Goal: Task Accomplishment & Management: Use online tool/utility

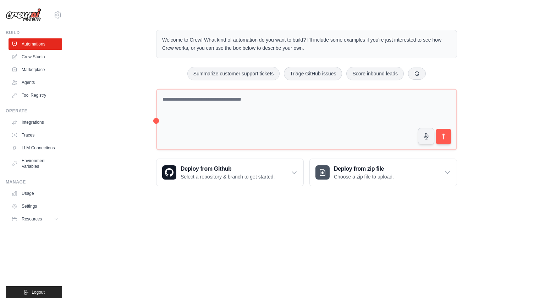
click at [199, 106] on textarea at bounding box center [306, 119] width 301 height 61
type textarea "**********"
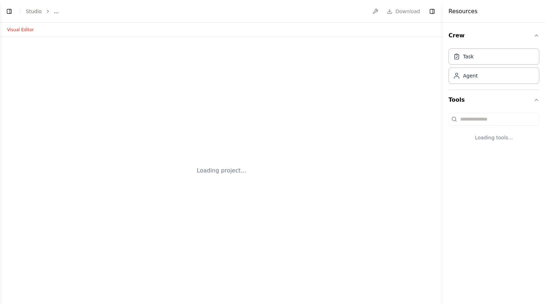
select select "****"
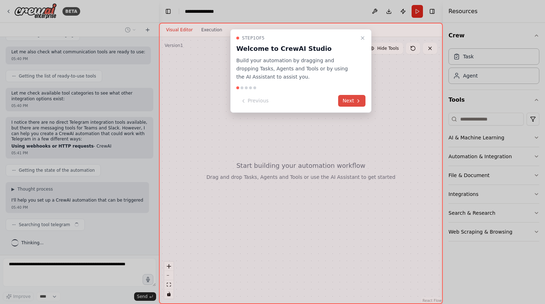
click at [349, 102] on button "Next" at bounding box center [351, 101] width 27 height 12
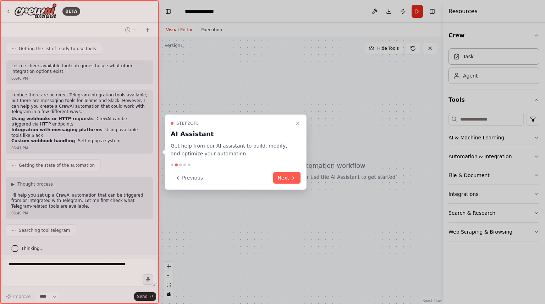
scroll to position [170, 0]
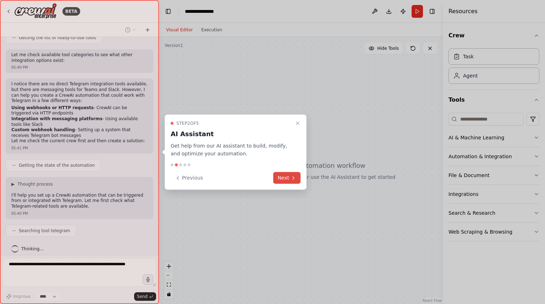
click at [284, 180] on button "Next" at bounding box center [286, 178] width 27 height 12
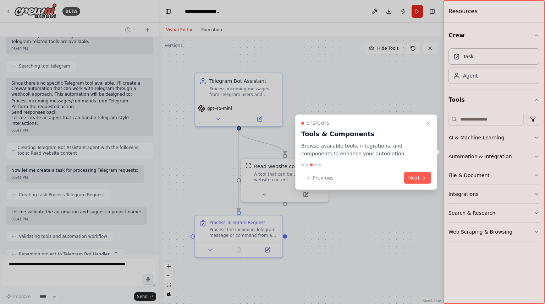
scroll to position [353, 0]
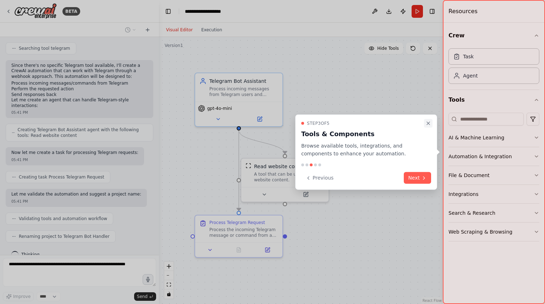
click at [430, 124] on icon "Close walkthrough" at bounding box center [429, 123] width 6 height 6
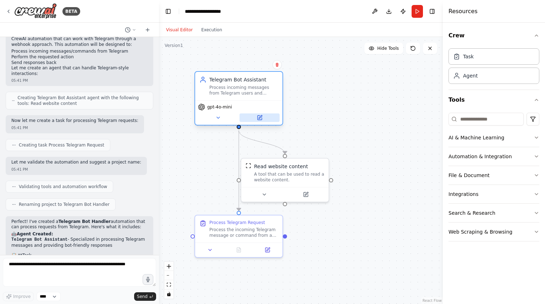
click at [264, 119] on button at bounding box center [260, 117] width 40 height 9
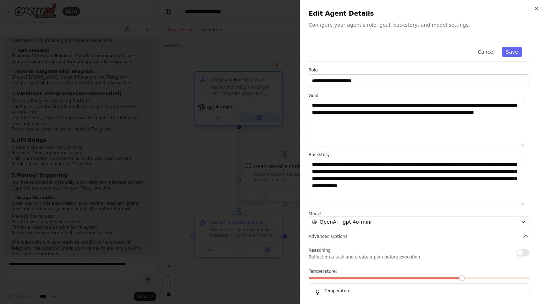
scroll to position [595, 0]
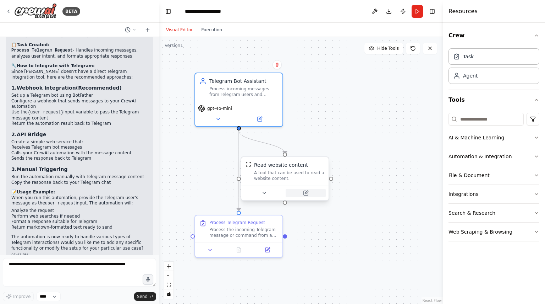
click at [307, 193] on icon at bounding box center [306, 191] width 3 height 3
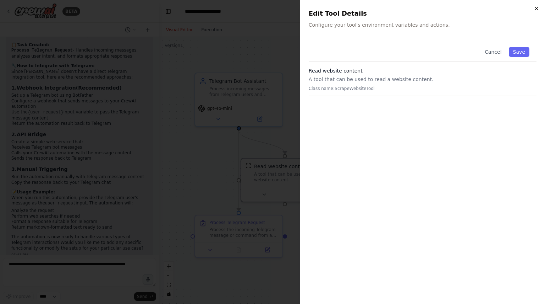
click at [537, 8] on icon "button" at bounding box center [537, 9] width 6 height 6
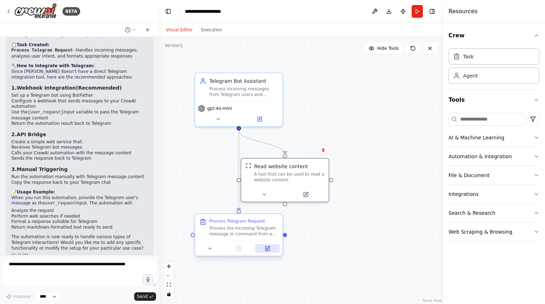
click at [267, 250] on icon at bounding box center [268, 248] width 4 height 4
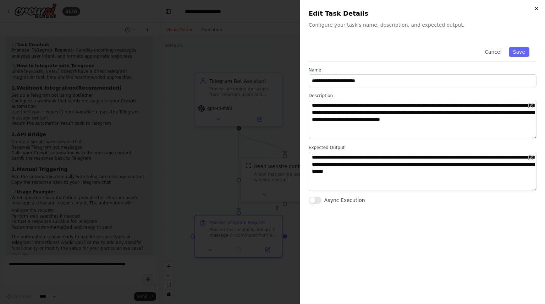
click at [535, 6] on icon "button" at bounding box center [537, 9] width 6 height 6
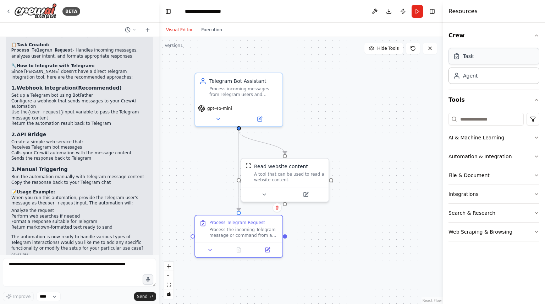
click at [478, 63] on div "Task" at bounding box center [494, 56] width 91 height 16
click at [469, 72] on div "Agent" at bounding box center [470, 75] width 15 height 7
click at [469, 73] on div "Agent" at bounding box center [470, 75] width 15 height 7
drag, startPoint x: 469, startPoint y: 73, endPoint x: 397, endPoint y: 89, distance: 73.3
click at [397, 89] on div "BETA call crewai from telegram 05:40 PM ▶ Thought process I'll help you set up …" at bounding box center [272, 152] width 545 height 304
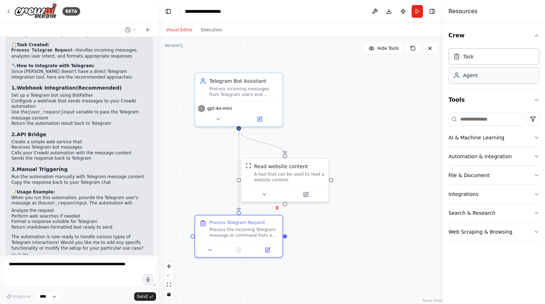
click at [469, 72] on div "Agent" at bounding box center [470, 75] width 15 height 7
click at [473, 65] on div "Task Agent" at bounding box center [494, 64] width 91 height 38
click at [476, 58] on div "Task" at bounding box center [494, 56] width 91 height 16
click at [475, 191] on button "Integrations" at bounding box center [494, 194] width 91 height 18
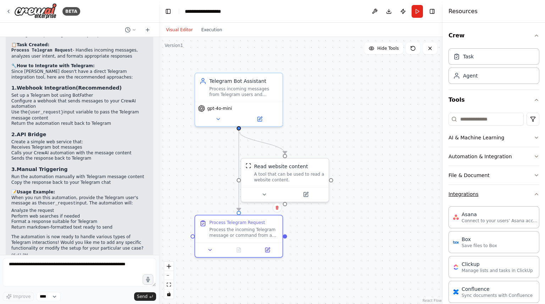
click at [475, 191] on button "Integrations" at bounding box center [494, 194] width 91 height 18
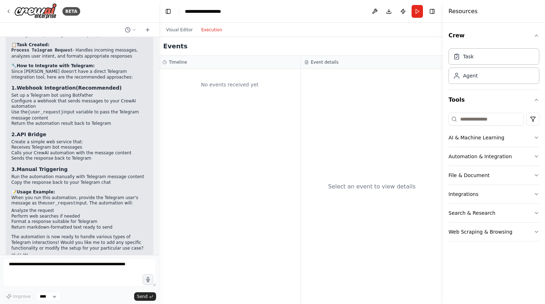
click at [208, 30] on button "Execution" at bounding box center [211, 30] width 29 height 9
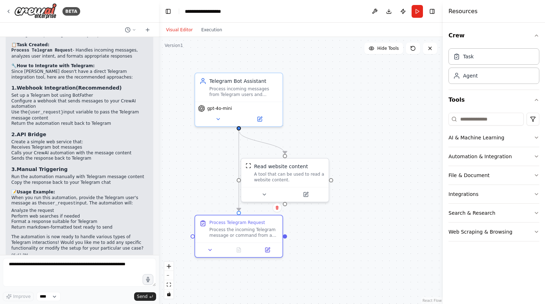
click at [184, 29] on button "Visual Editor" at bounding box center [179, 30] width 35 height 9
click at [389, 12] on button "Download" at bounding box center [388, 11] width 11 height 13
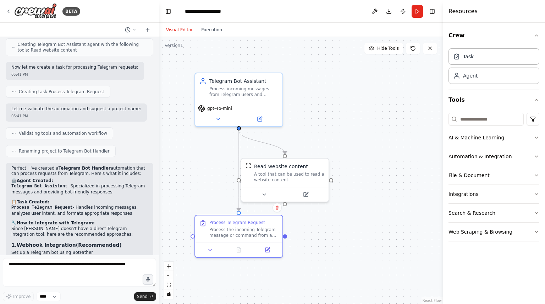
scroll to position [436, 0]
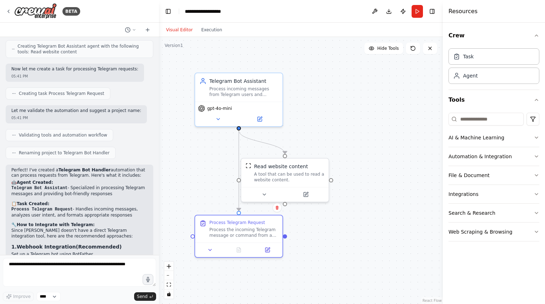
click at [68, 180] on h2 "🤖 Agent Created:" at bounding box center [79, 183] width 136 height 6
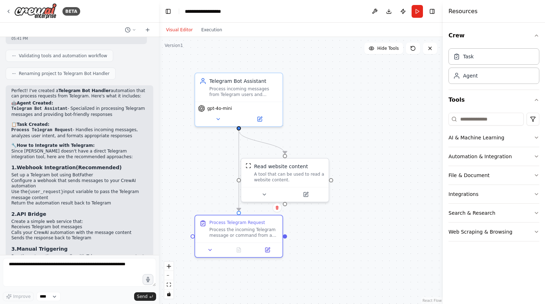
scroll to position [516, 0]
click at [264, 249] on button at bounding box center [267, 248] width 24 height 9
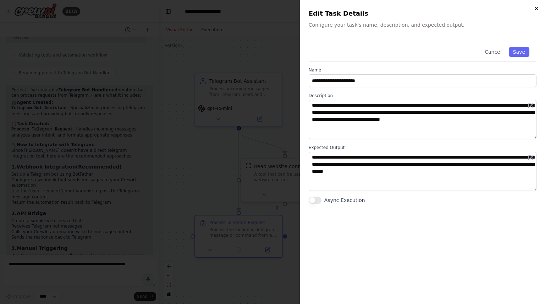
click at [536, 6] on icon "button" at bounding box center [537, 9] width 6 height 6
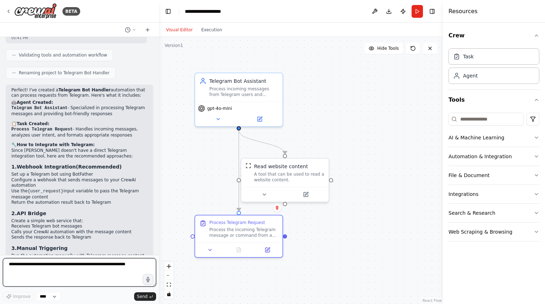
click at [41, 266] on textarea at bounding box center [79, 272] width 153 height 28
type textarea "**********"
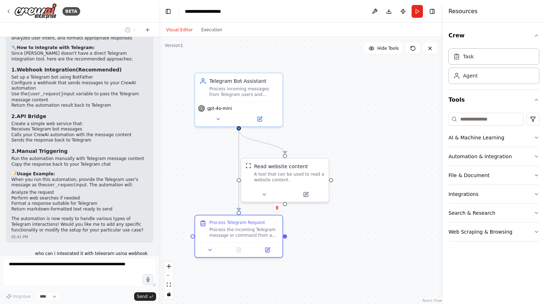
scroll to position [637, 0]
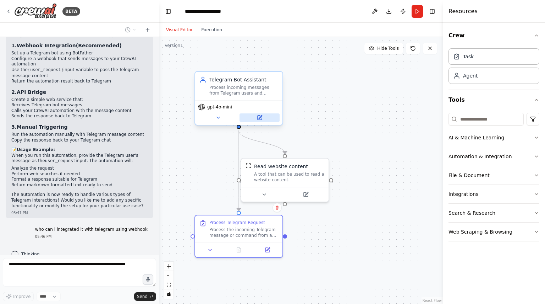
click at [262, 120] on button at bounding box center [260, 117] width 40 height 9
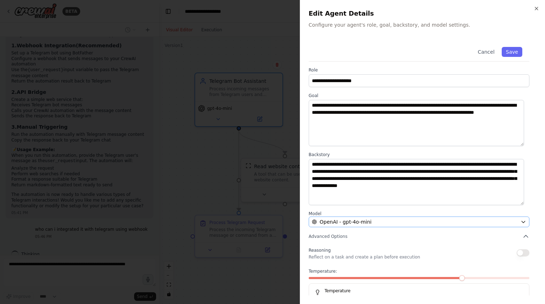
scroll to position [18, 0]
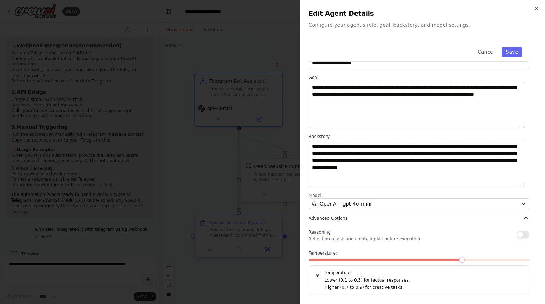
click at [523, 220] on icon "button" at bounding box center [526, 217] width 7 height 7
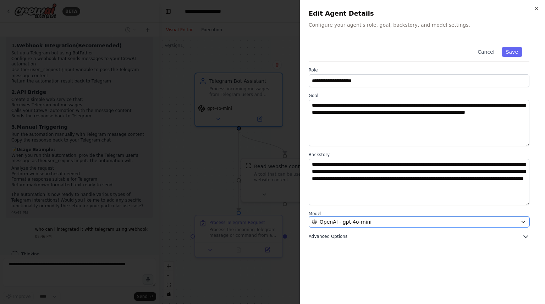
click at [523, 220] on icon "button" at bounding box center [524, 222] width 6 height 6
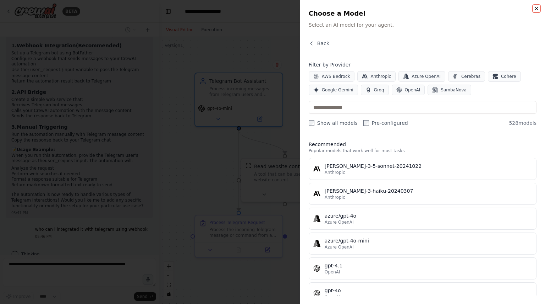
click at [536, 7] on icon "button" at bounding box center [537, 9] width 6 height 6
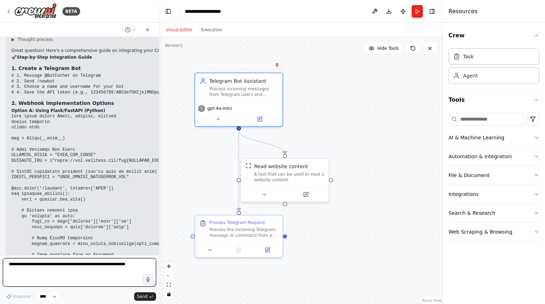
scroll to position [852, 0]
click at [376, 11] on button at bounding box center [374, 11] width 11 height 13
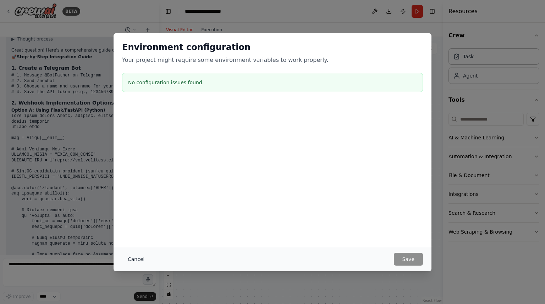
click at [134, 258] on button "Cancel" at bounding box center [136, 258] width 28 height 13
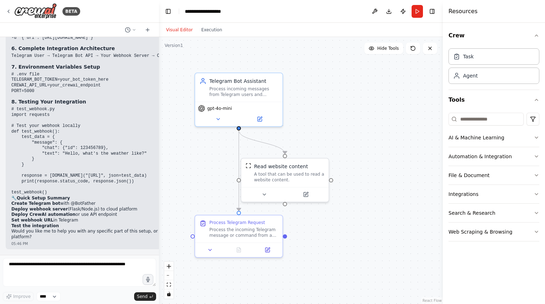
scroll to position [1781, 0]
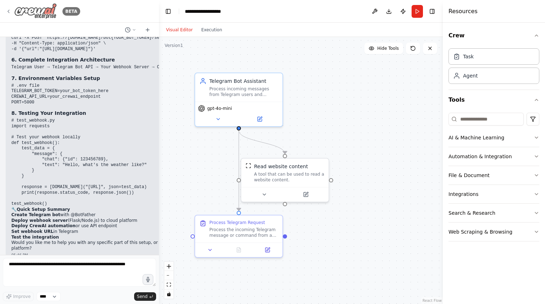
click at [10, 10] on icon at bounding box center [9, 12] width 6 height 6
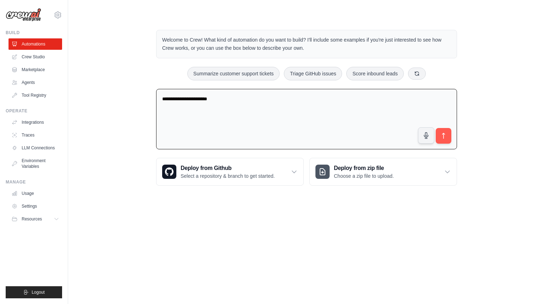
drag, startPoint x: 227, startPoint y: 100, endPoint x: 78, endPoint y: 87, distance: 149.7
click at [78, 87] on div "**********" at bounding box center [306, 107] width 477 height 178
type textarea "**********"
click at [441, 138] on icon "submit" at bounding box center [443, 135] width 7 height 7
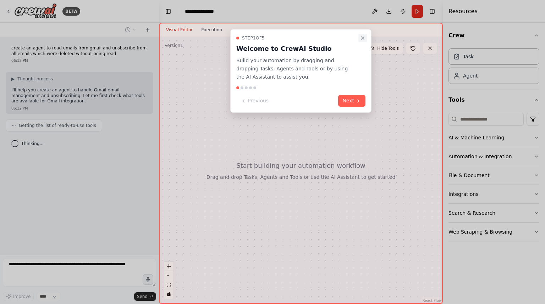
click at [363, 37] on icon "Close walkthrough" at bounding box center [363, 38] width 6 height 6
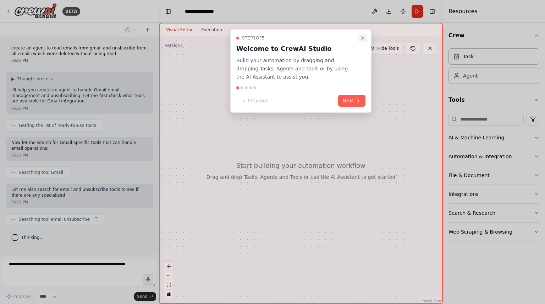
click at [364, 38] on icon "Close walkthrough" at bounding box center [363, 38] width 6 height 6
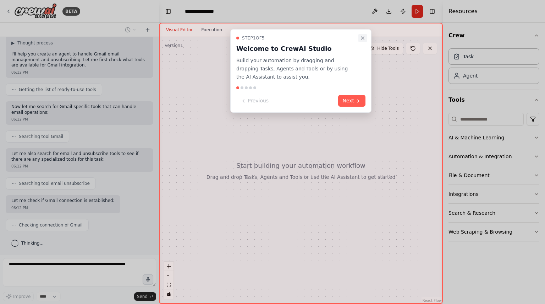
click at [365, 37] on icon "Close walkthrough" at bounding box center [363, 38] width 6 height 6
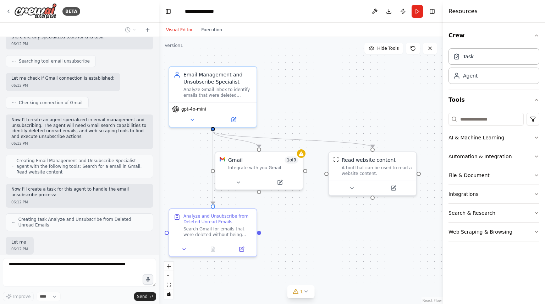
scroll to position [199, 0]
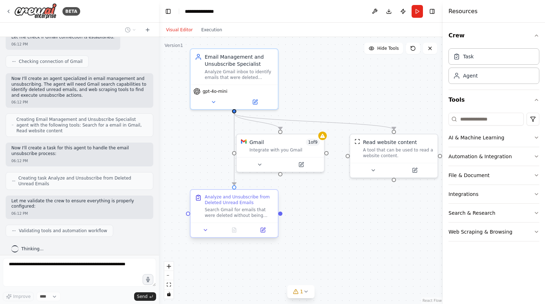
drag, startPoint x: 263, startPoint y: 237, endPoint x: 259, endPoint y: 213, distance: 24.6
click at [259, 213] on div ".deletable-edge-delete-btn { width: 20px; height: 20px; border: 0px solid #ffff…" at bounding box center [301, 170] width 284 height 267
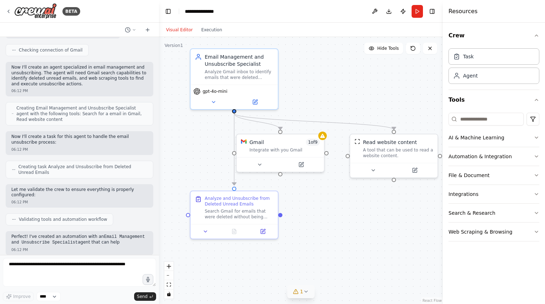
click at [306, 291] on icon at bounding box center [306, 291] width 6 height 6
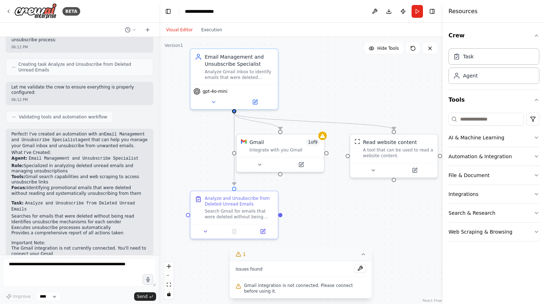
click at [336, 224] on div ".deletable-edge-delete-btn { width: 20px; height: 20px; border: 0px solid #ffff…" at bounding box center [301, 170] width 284 height 267
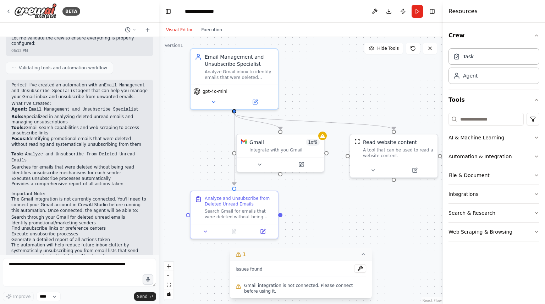
scroll to position [370, 0]
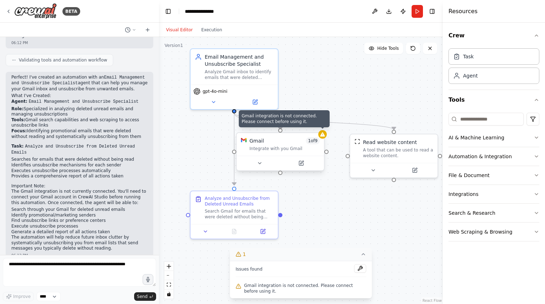
click at [322, 137] on div at bounding box center [322, 134] width 9 height 9
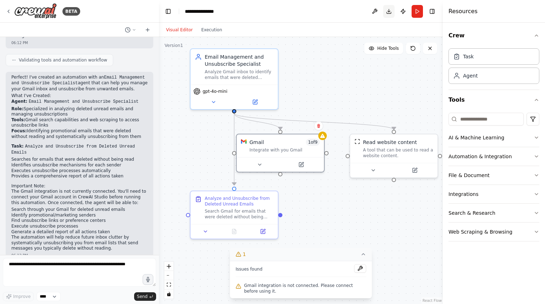
click at [391, 15] on button "Download" at bounding box center [388, 11] width 11 height 13
